Goal: Task Accomplishment & Management: Complete application form

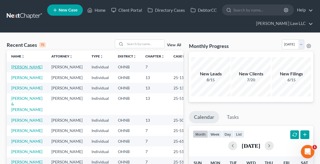
click at [15, 69] on link "[PERSON_NAME]" at bounding box center [26, 67] width 31 height 5
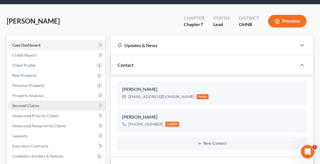
scroll to position [67, 0]
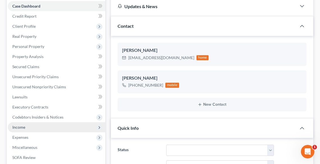
click at [26, 128] on span "Income" at bounding box center [56, 127] width 97 height 10
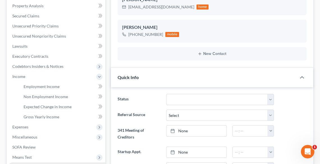
scroll to position [157, 0]
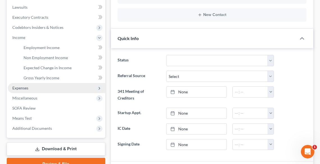
click at [19, 88] on span "Expenses" at bounding box center [20, 88] width 16 height 5
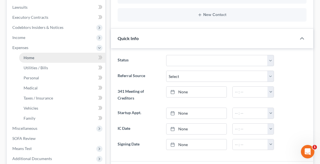
click at [31, 58] on span "Home" at bounding box center [29, 57] width 11 height 5
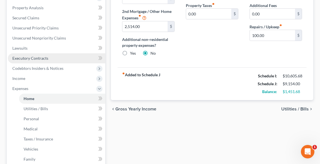
scroll to position [166, 0]
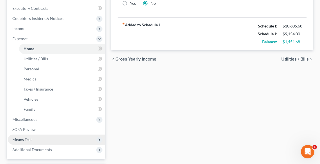
click at [19, 138] on span "Means Test" at bounding box center [21, 139] width 19 height 5
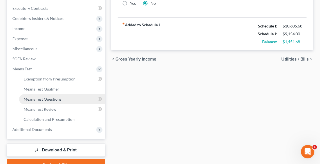
click at [53, 100] on span "Means Test Questions" at bounding box center [43, 99] width 38 height 5
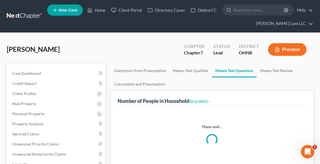
select select "0"
select select "60"
select select "0"
select select "60"
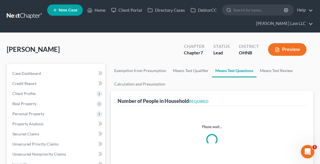
select select "2"
select select "60"
select select "1"
select select "3"
select select "0"
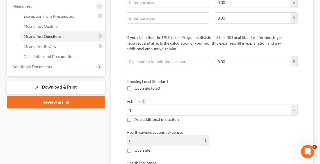
scroll to position [157, 0]
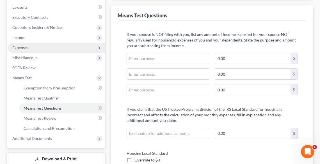
click at [25, 48] on span "Expenses" at bounding box center [20, 47] width 16 height 5
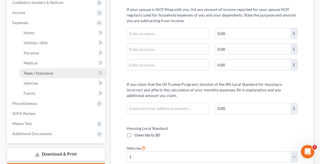
scroll to position [180, 0]
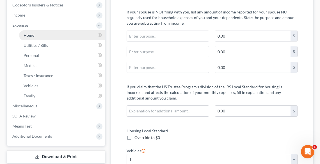
click at [31, 35] on span "Home" at bounding box center [29, 35] width 11 height 5
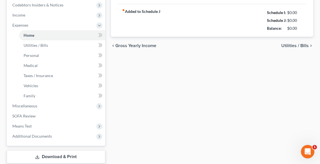
type input "2,514.00"
radio input "true"
type input "0.00"
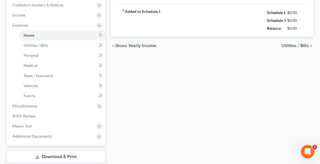
type input "0.00"
type input "100.00"
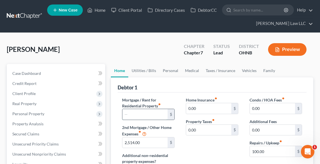
click at [144, 111] on input "text" at bounding box center [144, 114] width 45 height 11
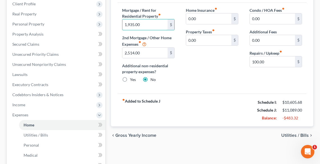
scroll to position [67, 0]
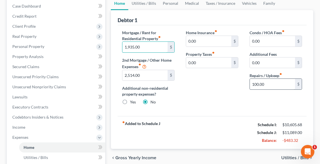
type input "1,935.00"
click at [288, 85] on input "100.00" at bounding box center [272, 84] width 45 height 11
click at [146, 3] on link "Utilities / Bills" at bounding box center [143, 3] width 31 height 13
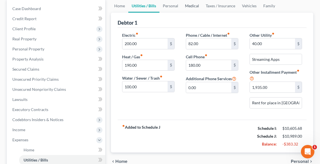
scroll to position [67, 0]
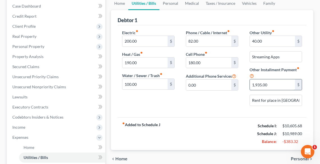
click at [282, 85] on input "1,935.00" at bounding box center [272, 84] width 45 height 11
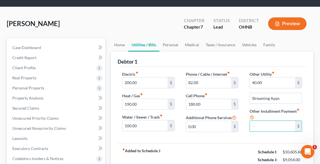
scroll to position [0, 0]
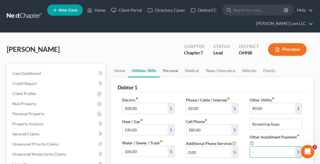
click at [171, 71] on link "Personal" at bounding box center [171, 70] width 22 height 13
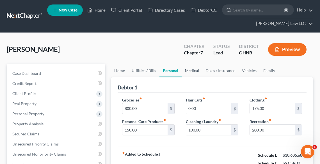
click at [190, 69] on link "Medical" at bounding box center [192, 70] width 21 height 13
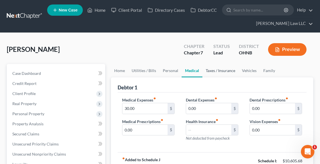
click at [218, 70] on link "Taxes / Insurance" at bounding box center [220, 70] width 36 height 13
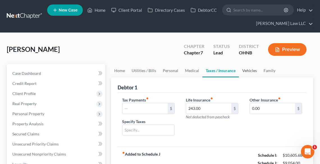
click at [242, 71] on link "Vehicles" at bounding box center [249, 70] width 21 height 13
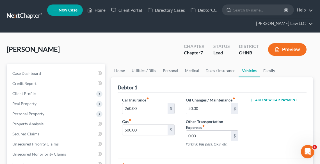
click at [265, 72] on link "Family" at bounding box center [269, 70] width 19 height 13
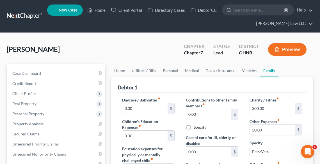
click at [282, 47] on button "Preview" at bounding box center [287, 49] width 38 height 13
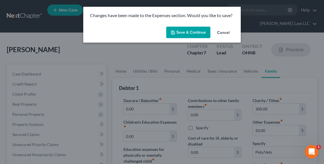
click at [188, 33] on button "Save & Continue" at bounding box center [188, 33] width 44 height 12
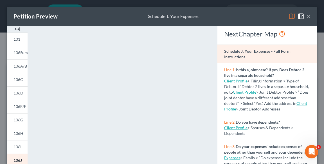
click at [306, 17] on button "×" at bounding box center [308, 16] width 4 height 7
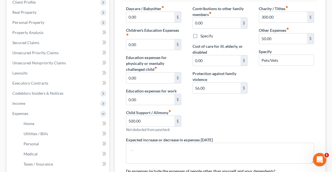
scroll to position [93, 0]
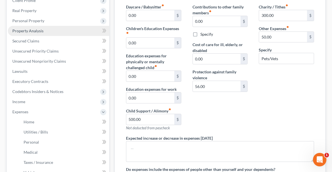
click at [31, 29] on span "Property Analysis" at bounding box center [27, 30] width 31 height 5
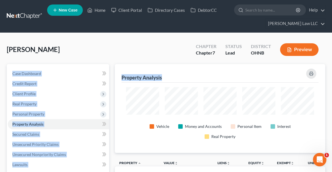
drag, startPoint x: 332, startPoint y: 40, endPoint x: 335, endPoint y: 63, distance: 23.9
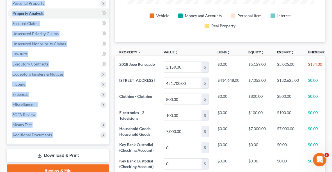
scroll to position [110, 0]
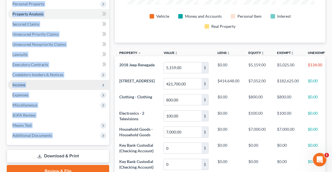
click at [74, 80] on span "Income" at bounding box center [58, 85] width 101 height 10
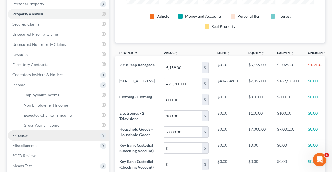
click at [21, 136] on span "Expenses" at bounding box center [20, 135] width 16 height 5
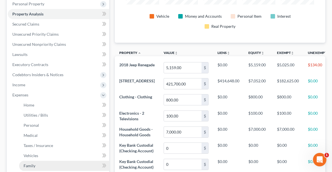
click at [35, 164] on span "Family" at bounding box center [30, 165] width 12 height 5
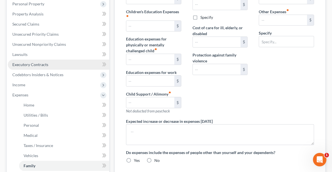
type input "0.00"
type input "500.00"
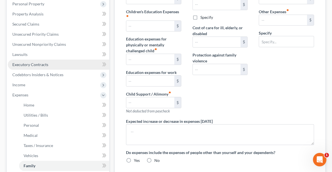
type input "0.00"
type input "56.00"
type input "300.00"
type input "50.00"
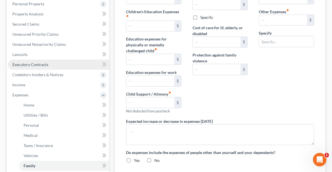
type input "Pets/Vets"
radio input "true"
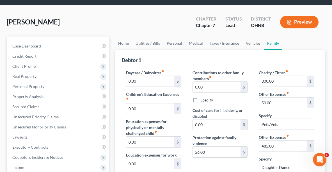
scroll to position [28, 0]
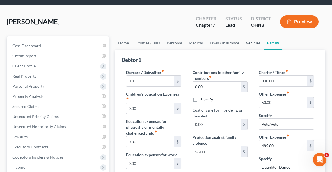
click at [250, 42] on link "Vehicles" at bounding box center [253, 42] width 21 height 13
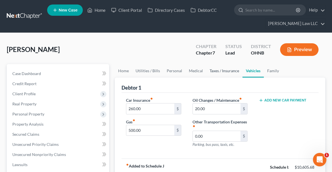
click at [222, 71] on link "Taxes / Insurance" at bounding box center [224, 70] width 36 height 13
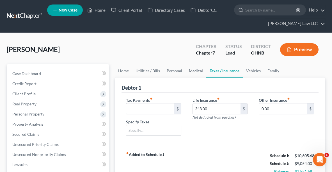
click at [189, 72] on link "Medical" at bounding box center [196, 70] width 21 height 13
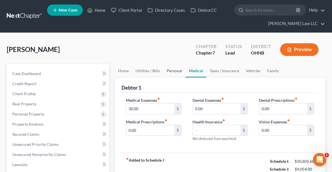
click at [174, 73] on link "Personal" at bounding box center [174, 70] width 22 height 13
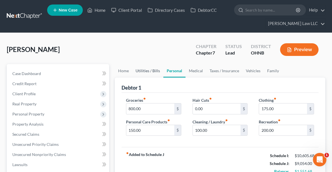
click at [147, 73] on link "Utilities / Bills" at bounding box center [147, 70] width 31 height 13
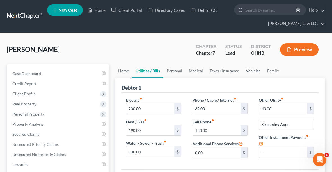
click at [250, 70] on link "Vehicles" at bounding box center [253, 70] width 21 height 13
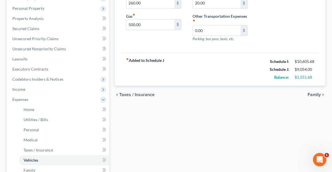
scroll to position [158, 0]
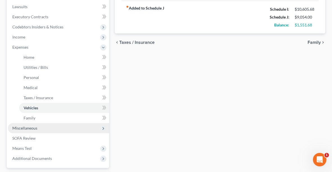
click at [30, 126] on span "Miscellaneous" at bounding box center [24, 128] width 25 height 5
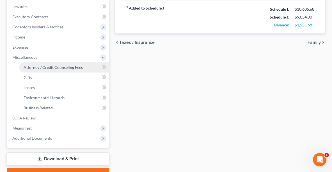
click at [58, 65] on span "Attorney / Credit Counseling Fees" at bounding box center [53, 67] width 59 height 5
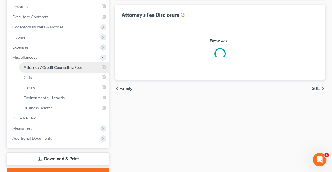
scroll to position [37, 0]
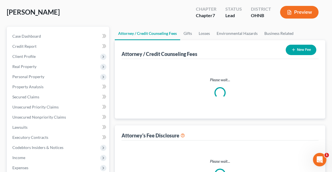
select select "0"
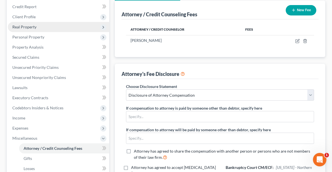
scroll to position [64, 0]
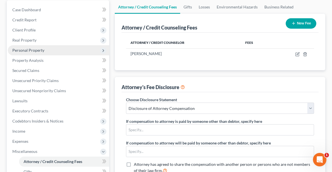
click at [28, 48] on span "Personal Property" at bounding box center [28, 50] width 32 height 5
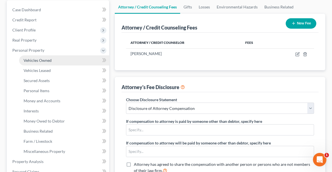
click at [38, 58] on span "Vehicles Owned" at bounding box center [38, 60] width 28 height 5
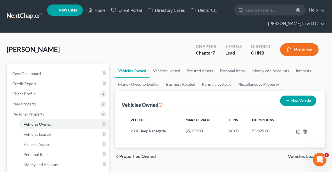
click at [277, 92] on div "Vehicles Owned New Vehicle" at bounding box center [220, 100] width 197 height 19
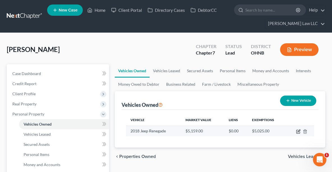
click at [299, 130] on icon "button" at bounding box center [299, 130] width 3 height 3
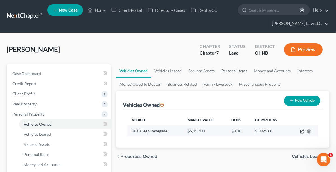
select select "0"
select select "8"
select select "3"
select select "0"
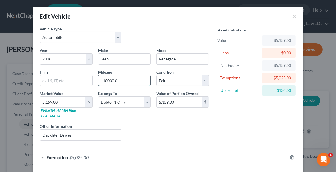
click at [120, 81] on input "110000.0" at bounding box center [124, 80] width 52 height 11
type input "110000"
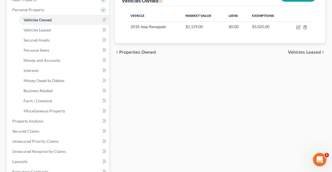
scroll to position [105, 0]
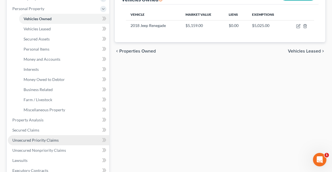
click at [33, 138] on span "Unsecured Priority Claims" at bounding box center [35, 140] width 46 height 5
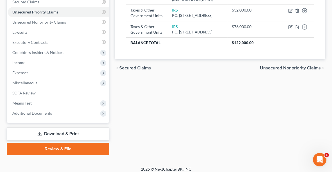
scroll to position [131, 0]
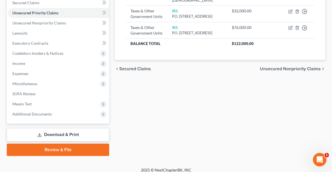
click at [142, 71] on span "Secured Claims" at bounding box center [135, 69] width 32 height 4
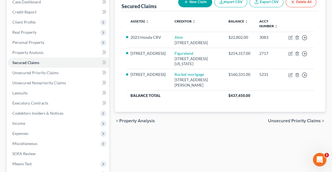
click at [306, 119] on span "Unsecured Priority Claims" at bounding box center [294, 121] width 53 height 4
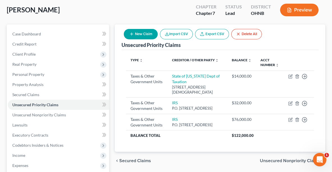
scroll to position [39, 0]
